Goal: Navigation & Orientation: Find specific page/section

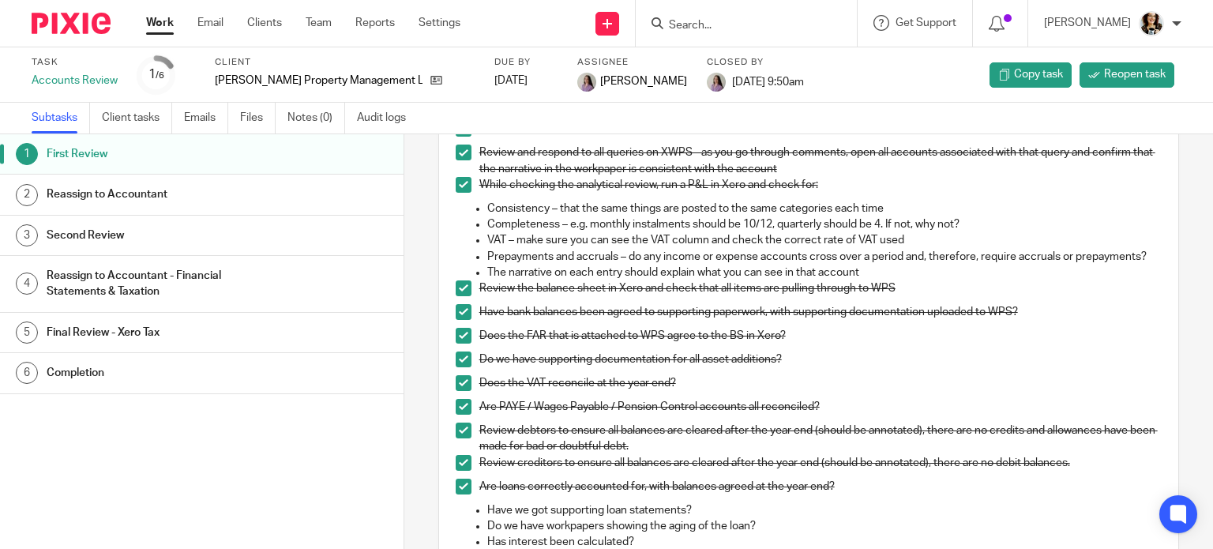
scroll to position [284, 0]
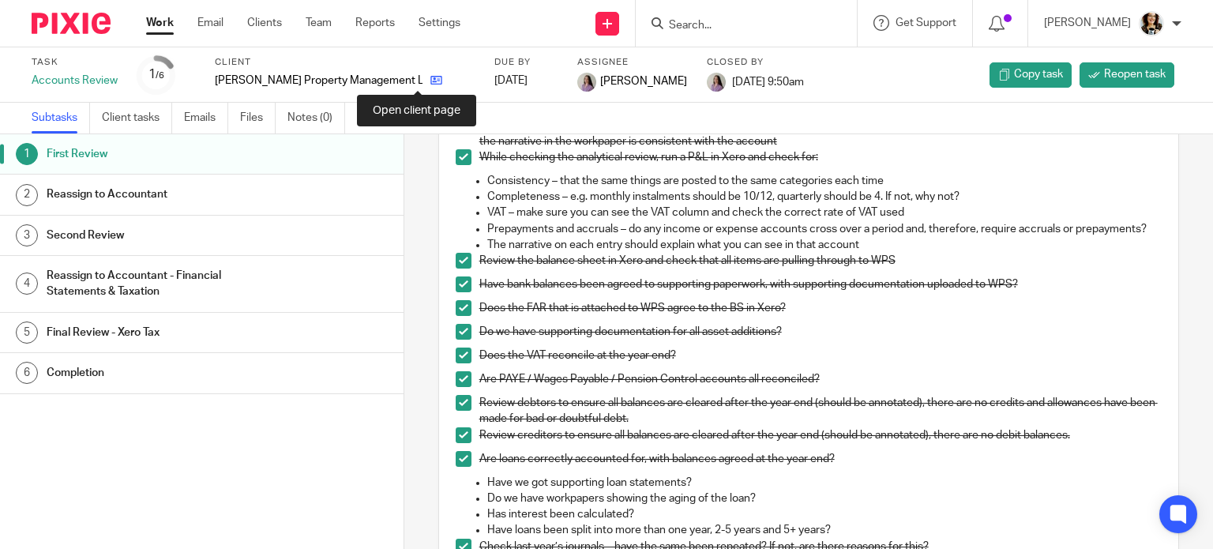
click at [430, 81] on icon at bounding box center [436, 80] width 12 height 12
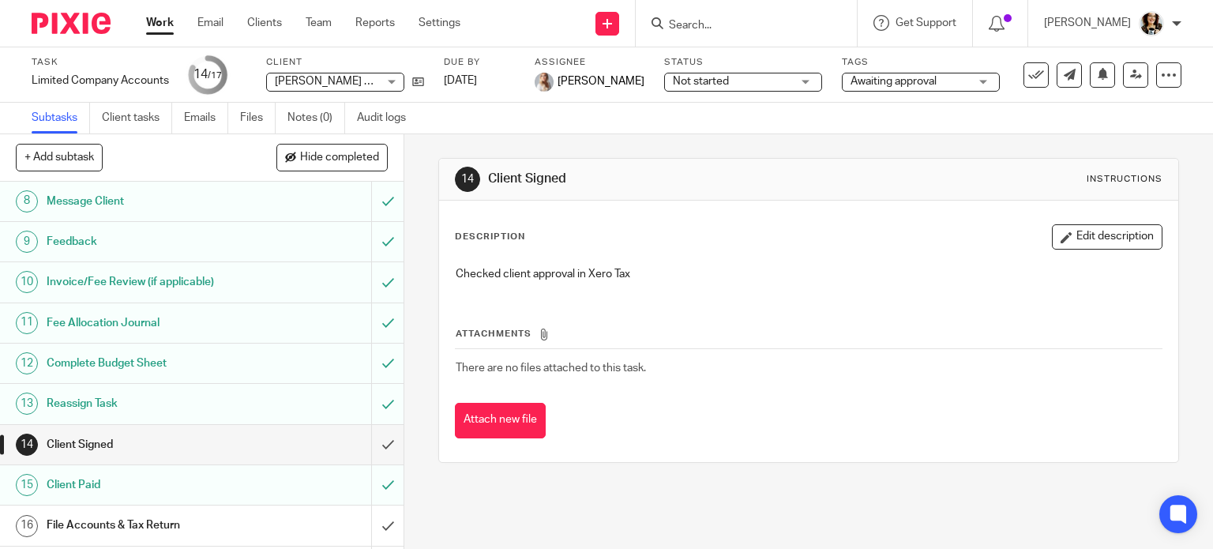
scroll to position [293, 0]
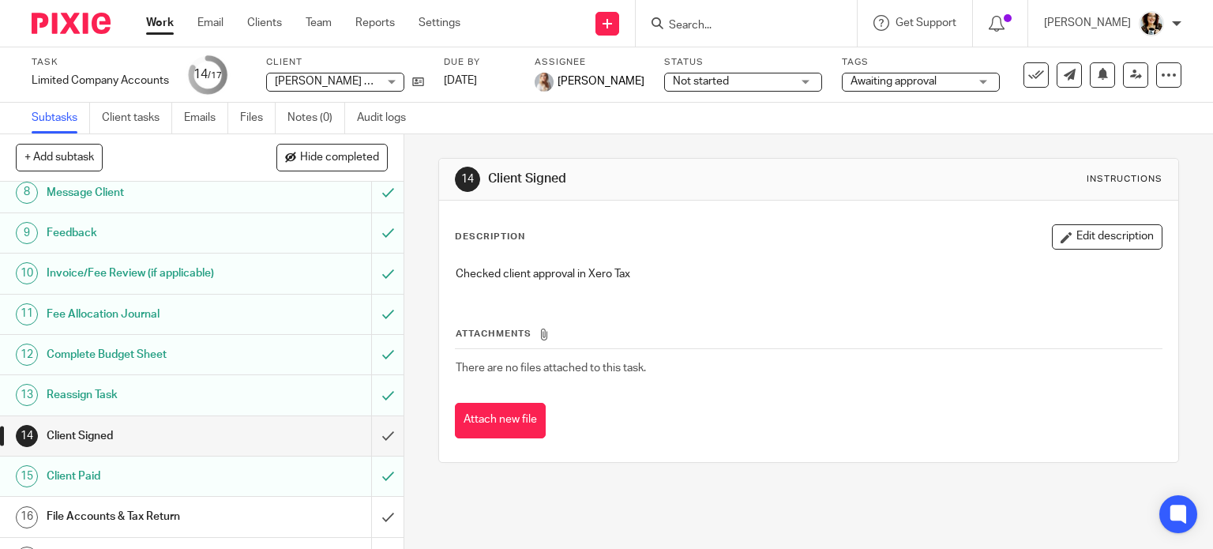
click at [154, 21] on link "Work" at bounding box center [160, 23] width 28 height 16
